Goal: Information Seeking & Learning: Learn about a topic

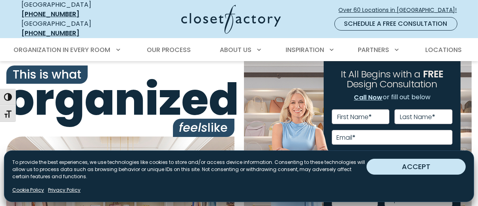
click at [416, 168] on button "ACCEPT" at bounding box center [416, 167] width 99 height 16
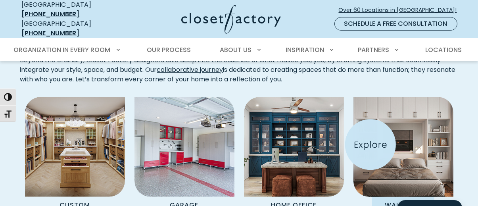
scroll to position [595, 0]
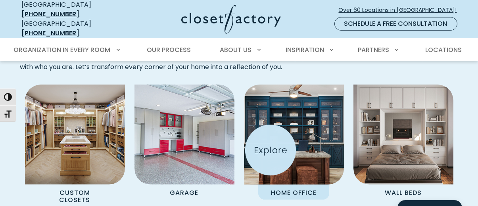
click at [271, 150] on img "Spaces Grid" at bounding box center [294, 134] width 110 height 110
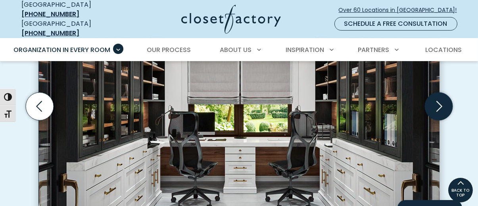
scroll to position [280, 0]
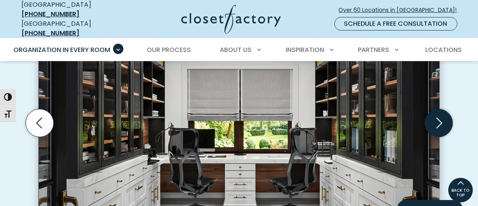
click at [439, 117] on icon "Next slide" at bounding box center [439, 122] width 6 height 11
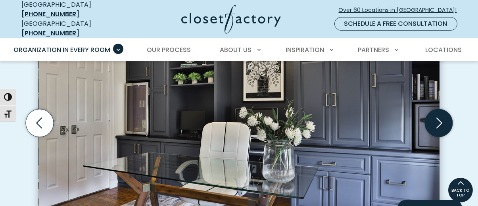
click at [439, 117] on icon "Next slide" at bounding box center [439, 122] width 6 height 11
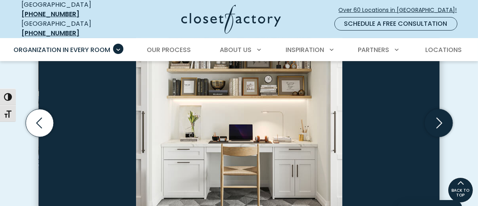
click at [439, 117] on icon "Next slide" at bounding box center [439, 122] width 6 height 11
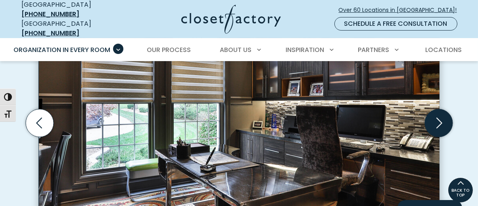
click at [439, 117] on icon "Next slide" at bounding box center [439, 122] width 6 height 11
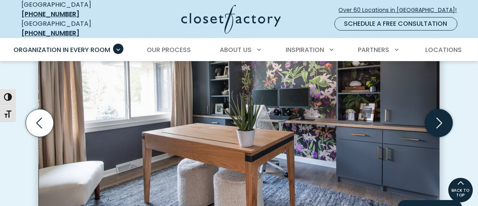
click at [439, 117] on icon "Next slide" at bounding box center [439, 122] width 6 height 11
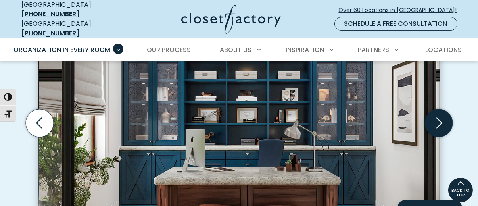
click at [439, 117] on icon "Next slide" at bounding box center [439, 122] width 6 height 11
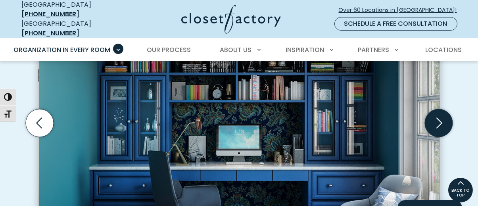
click at [439, 117] on icon "Next slide" at bounding box center [439, 122] width 6 height 11
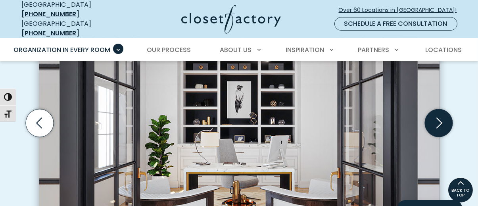
click at [439, 117] on icon "Next slide" at bounding box center [439, 122] width 6 height 11
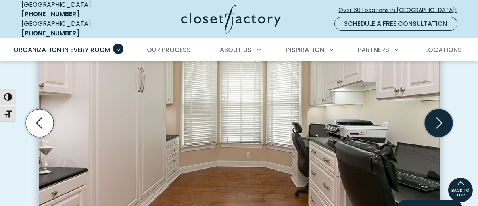
click at [439, 117] on icon "Next slide" at bounding box center [439, 122] width 6 height 11
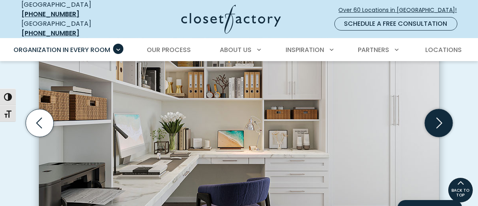
click at [440, 118] on icon "Next slide" at bounding box center [439, 122] width 6 height 11
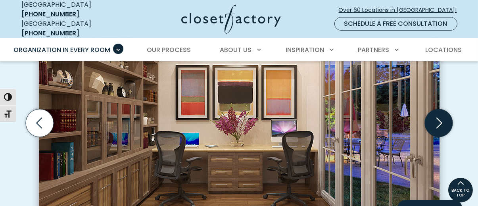
click at [440, 118] on icon "Next slide" at bounding box center [439, 122] width 6 height 11
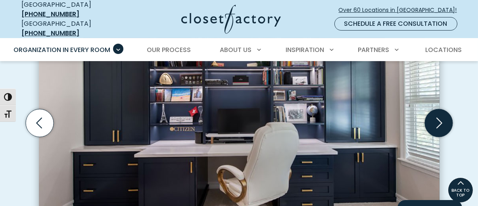
click at [440, 118] on icon "Next slide" at bounding box center [439, 122] width 6 height 11
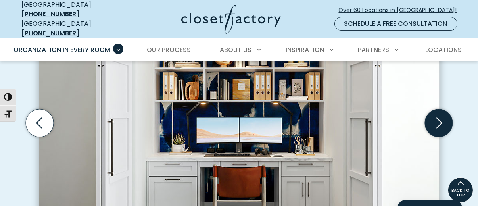
click at [440, 118] on icon "Next slide" at bounding box center [439, 122] width 6 height 11
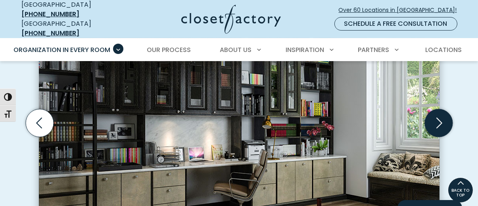
click at [440, 118] on icon "Next slide" at bounding box center [439, 122] width 6 height 11
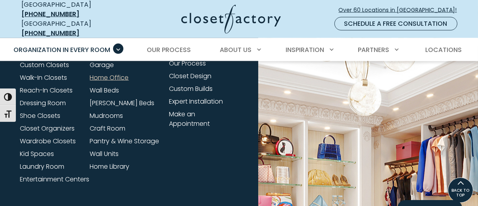
scroll to position [2541, 0]
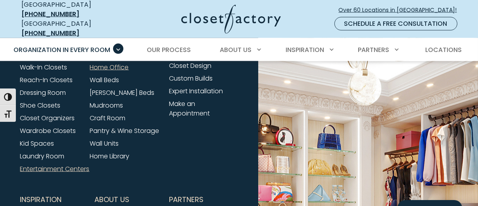
click at [42, 165] on link "Entertainment Centers" at bounding box center [54, 168] width 69 height 9
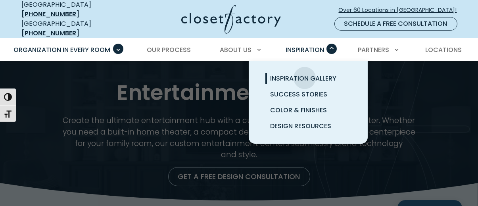
click at [305, 74] on span "Inspiration Gallery" at bounding box center [303, 78] width 66 height 9
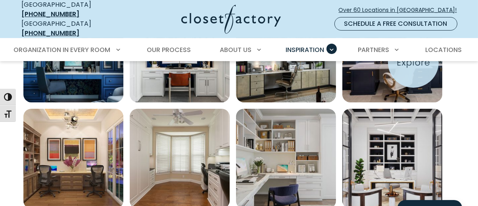
scroll to position [357, 0]
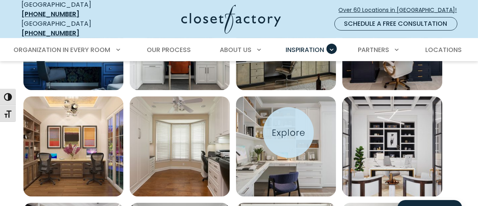
click at [288, 133] on img "Open inspiration gallery to preview enlarged image" at bounding box center [286, 146] width 100 height 100
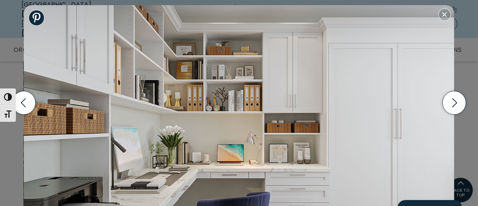
scroll to position [238, 0]
click at [452, 104] on icon "button" at bounding box center [453, 102] width 23 height 23
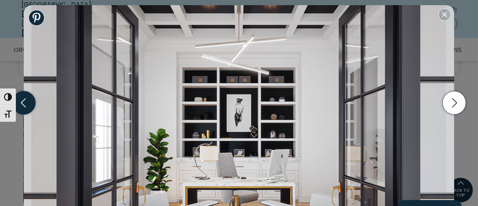
click at [28, 106] on icon "button" at bounding box center [23, 102] width 23 height 23
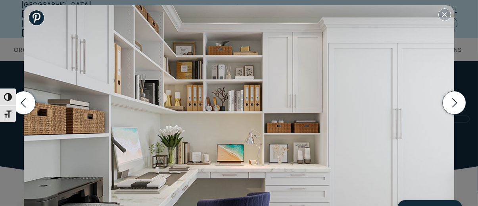
scroll to position [2, 0]
